Goal: Transaction & Acquisition: Purchase product/service

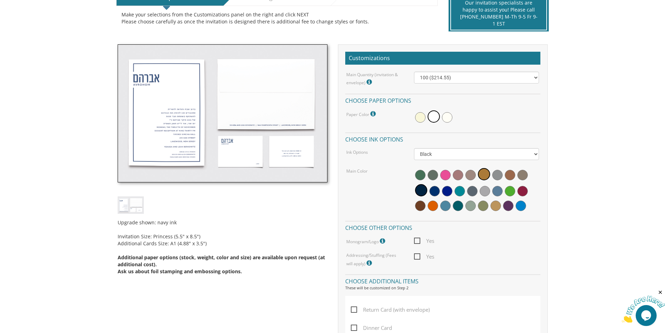
scroll to position [170, 0]
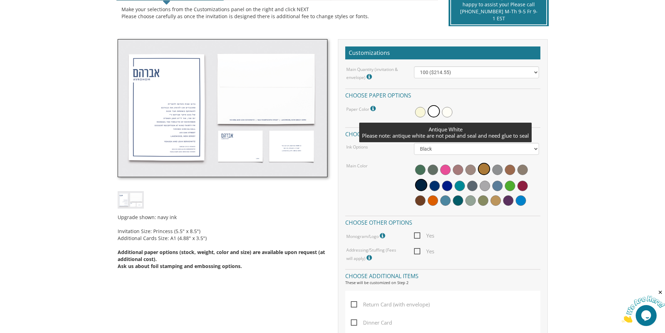
click at [446, 112] on span at bounding box center [447, 112] width 10 height 10
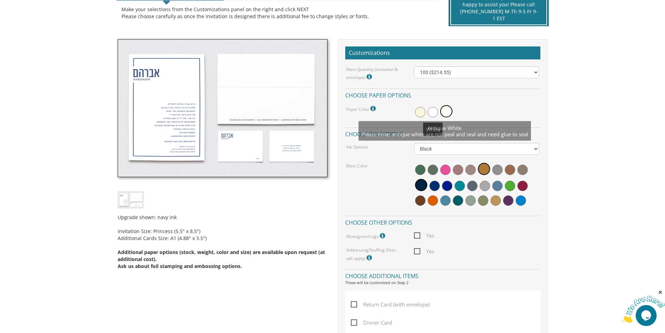
click at [435, 111] on span at bounding box center [433, 112] width 10 height 10
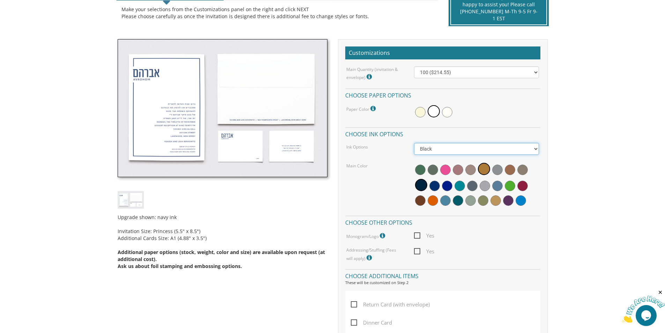
click at [476, 149] on select "Black Colored Ink ($65.00) Black + One Color ($100.00) Two Colors ($137.95)" at bounding box center [476, 149] width 125 height 12
click at [435, 188] on span at bounding box center [435, 186] width 10 height 10
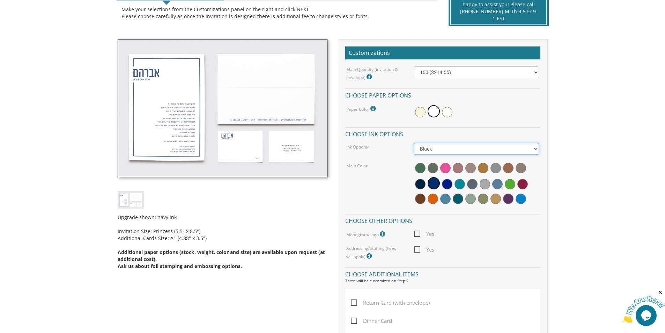
click at [471, 150] on select "Black Colored Ink ($65.00) Black + One Color ($100.00) Two Colors ($137.95)" at bounding box center [476, 149] width 125 height 12
select select "Standard"
click at [414, 143] on select "Black Colored Ink ($65.00) Black + One Color ($100.00) Two Colors ($137.95)" at bounding box center [476, 149] width 125 height 12
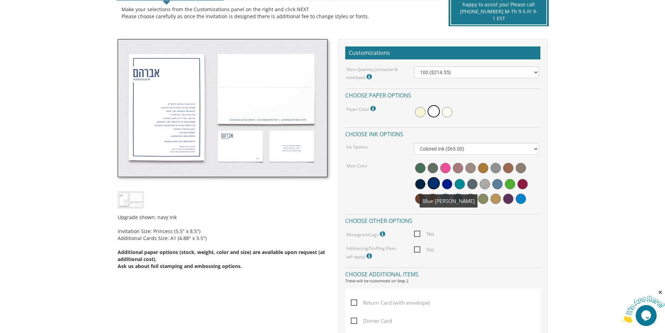
click at [432, 182] on span at bounding box center [434, 183] width 12 height 12
click at [367, 257] on icon at bounding box center [370, 256] width 7 height 6
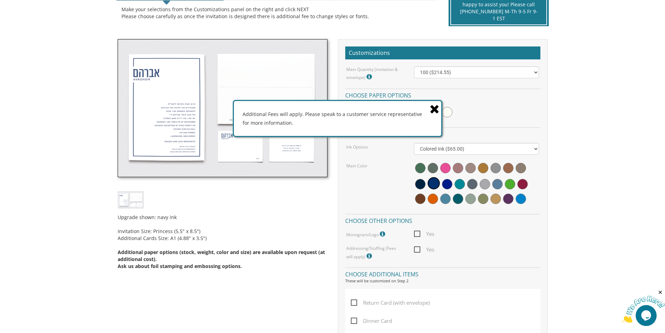
click at [436, 110] on icon at bounding box center [435, 109] width 10 height 12
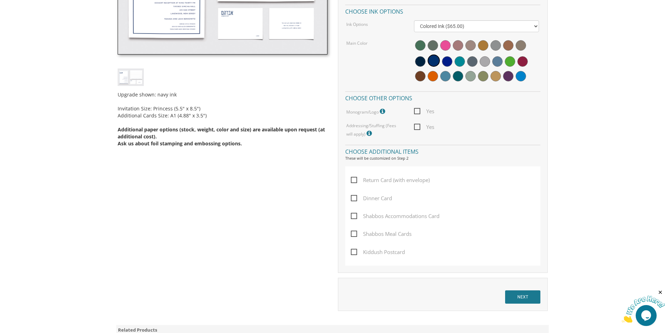
scroll to position [294, 0]
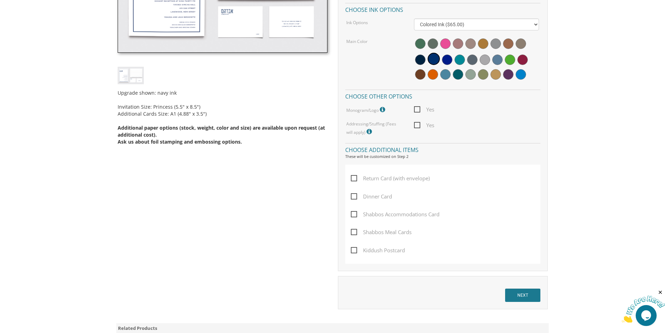
click at [644, 307] on img at bounding box center [643, 310] width 43 height 28
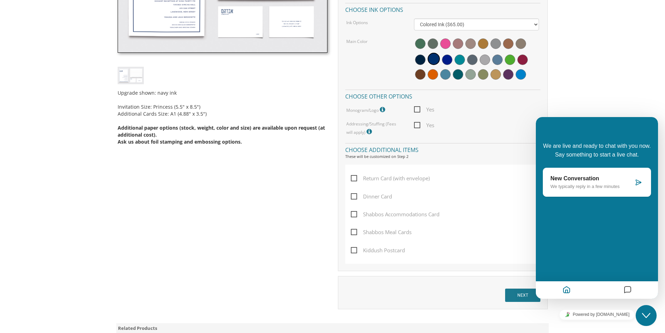
click at [627, 289] on icon "Messages" at bounding box center [628, 290] width 8 height 14
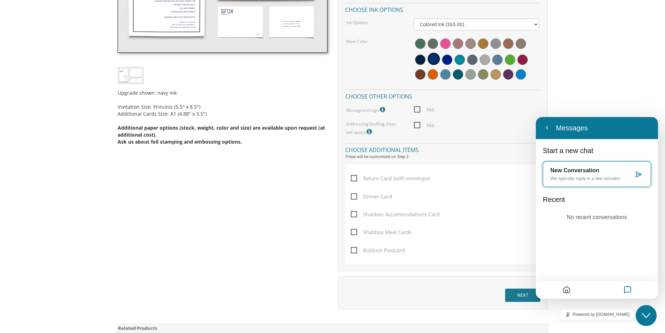
click at [638, 176] on icon at bounding box center [638, 174] width 7 height 7
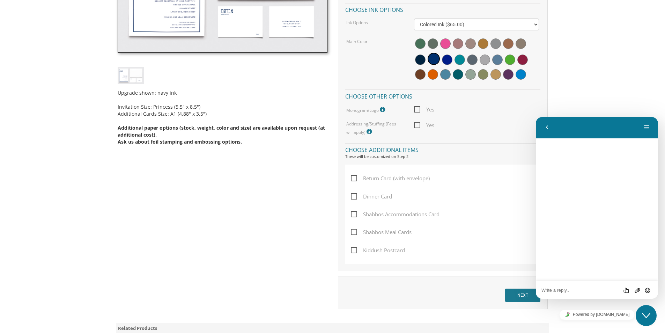
click at [583, 288] on textarea at bounding box center [597, 290] width 111 height 6
click at [634, 292] on button "Upload File" at bounding box center [638, 290] width 10 height 7
click at [647, 125] on button "Menu" at bounding box center [647, 127] width 11 height 10
click at [622, 143] on button "Change Name" at bounding box center [615, 143] width 73 height 13
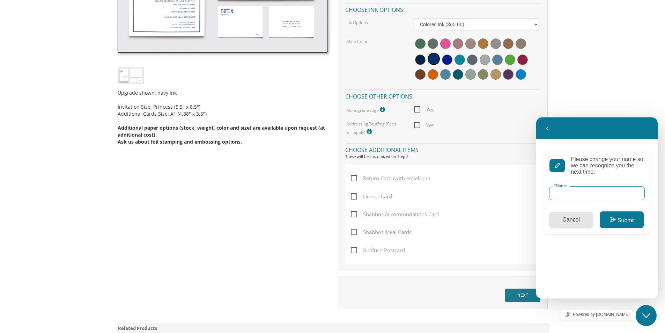
click at [583, 196] on input "* Name" at bounding box center [597, 193] width 96 height 14
click at [547, 127] on icon "button" at bounding box center [548, 128] width 6 height 8
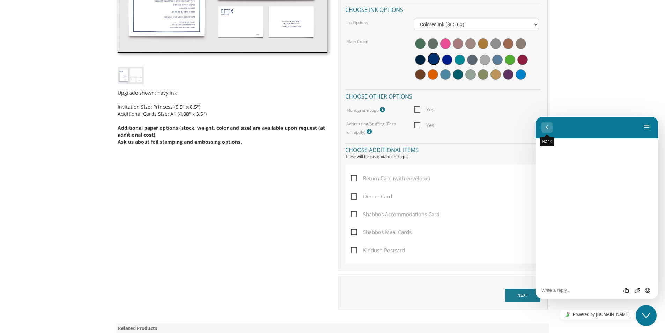
drag, startPoint x: 547, startPoint y: 125, endPoint x: 1125, endPoint y: 228, distance: 587.6
click at [547, 125] on button "Back" at bounding box center [547, 127] width 11 height 10
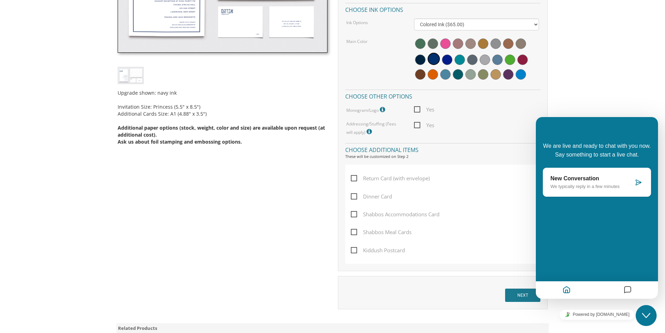
click at [640, 75] on body "My Cart {{shoppingcart.totalQuantityDisplay}} Total: {{shoppingcart.subtotal}} …" at bounding box center [332, 138] width 665 height 864
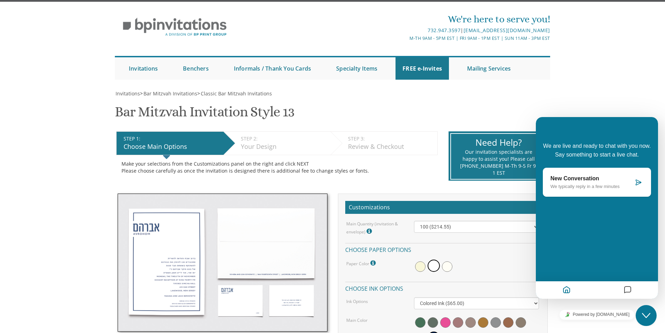
scroll to position [0, 0]
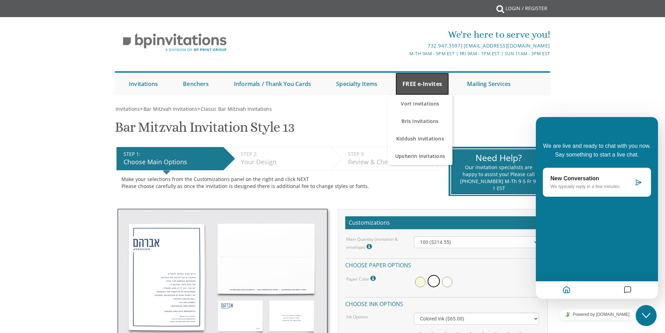
click at [433, 83] on link "FREE e-Invites" at bounding box center [422, 84] width 53 height 22
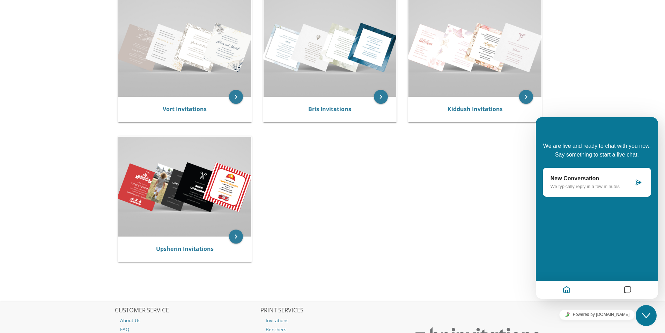
click at [665, 175] on html "My Cart Total: View Cart Item(s) Submit My Cart Total: View Cart Item(s) Login …" at bounding box center [332, 8] width 665 height 333
